Goal: Information Seeking & Learning: Learn about a topic

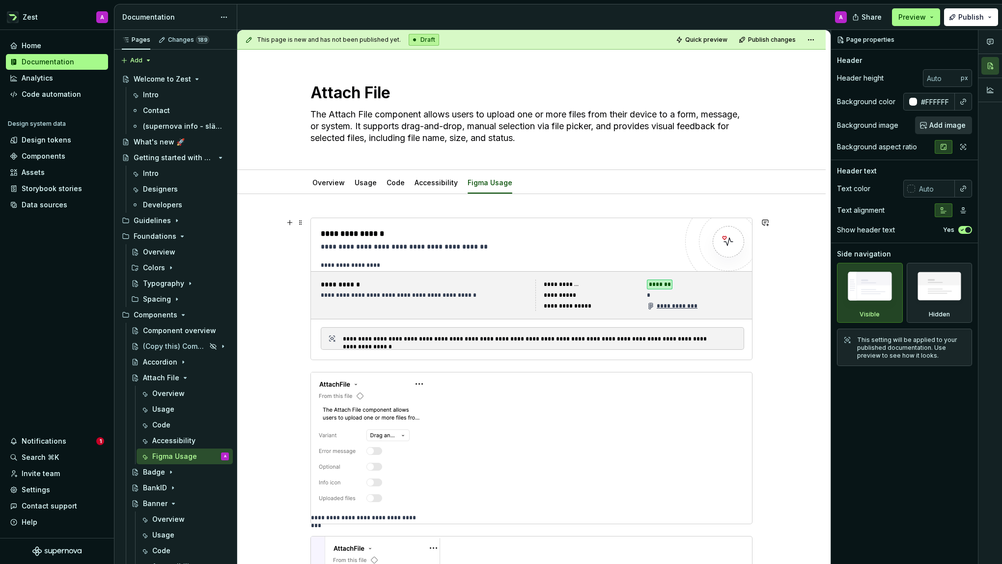
scroll to position [260, 0]
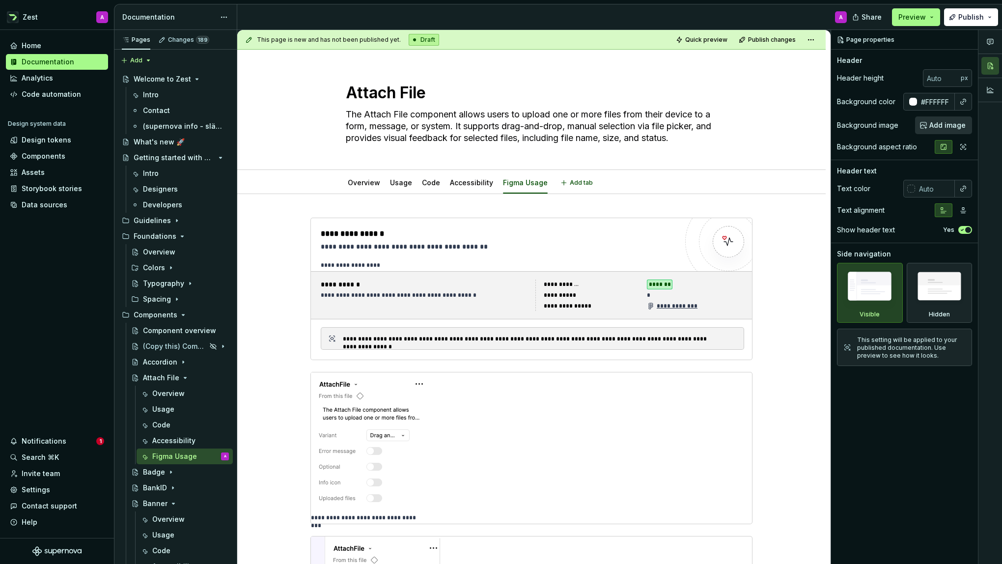
type textarea "*"
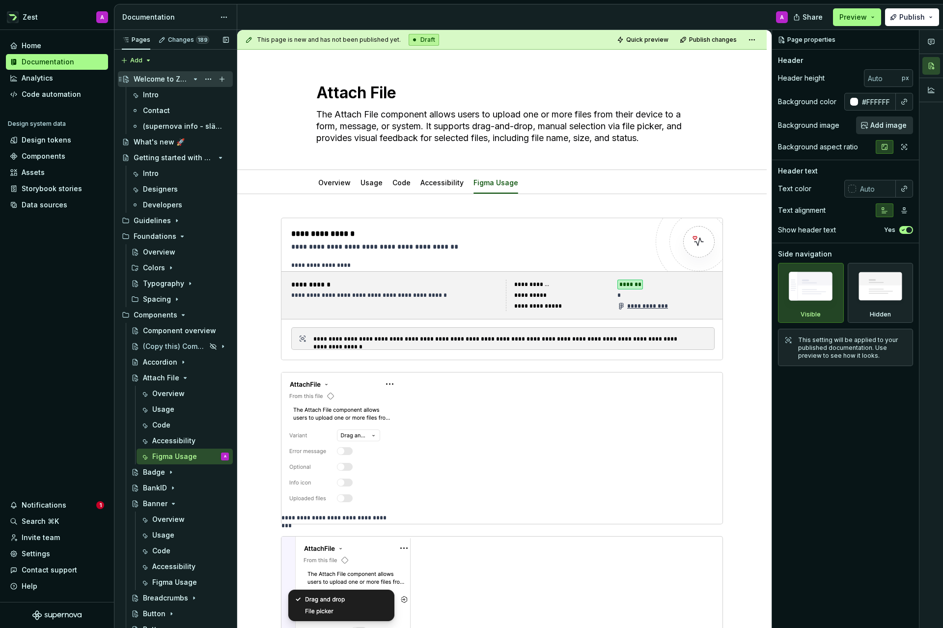
click at [164, 82] on div "Welcome to Zest" at bounding box center [162, 79] width 56 height 10
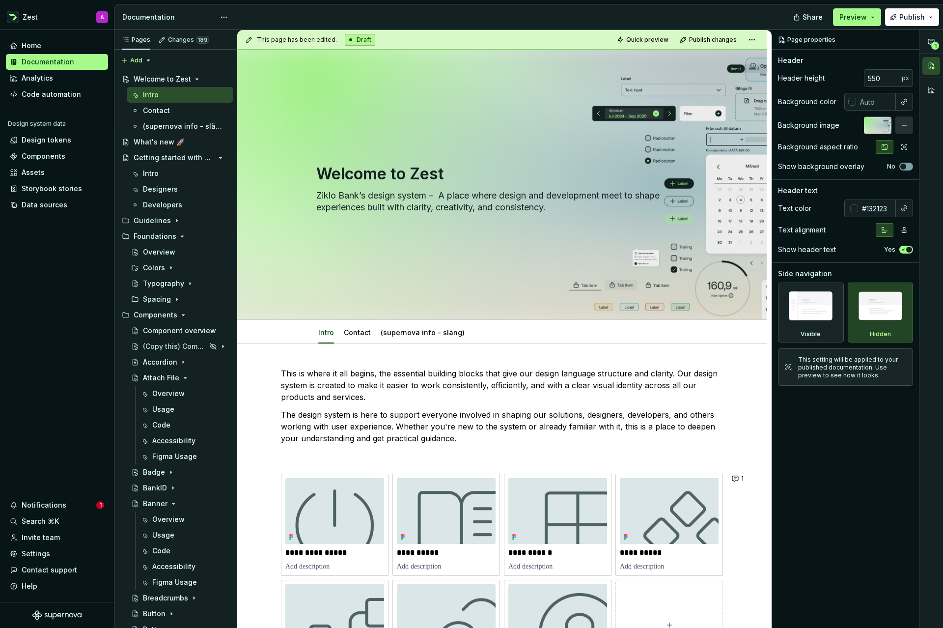
type textarea "*"
